Goal: Browse casually

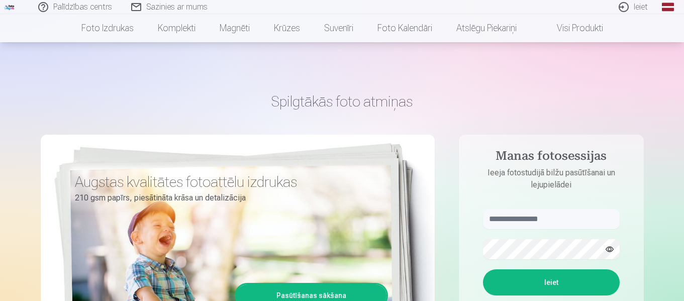
scroll to position [100, 0]
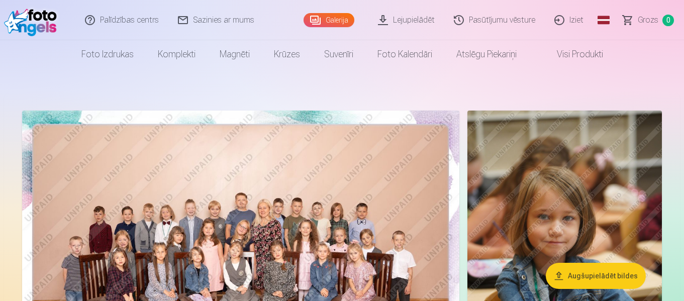
click at [388, 191] on img at bounding box center [240, 256] width 437 height 291
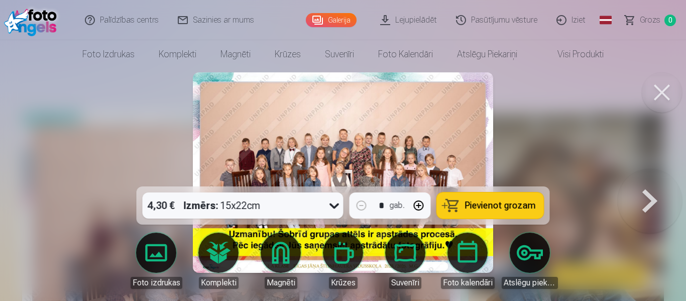
click at [338, 204] on icon at bounding box center [335, 205] width 16 height 16
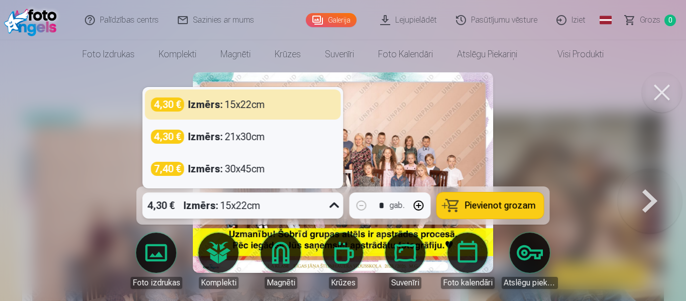
click at [338, 204] on icon at bounding box center [335, 205] width 16 height 16
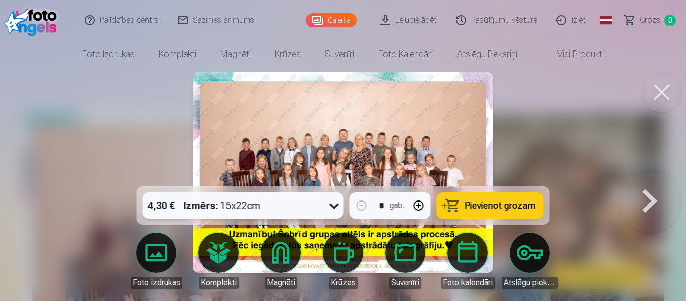
click at [671, 101] on button at bounding box center [662, 92] width 40 height 40
